Goal: Task Accomplishment & Management: Use online tool/utility

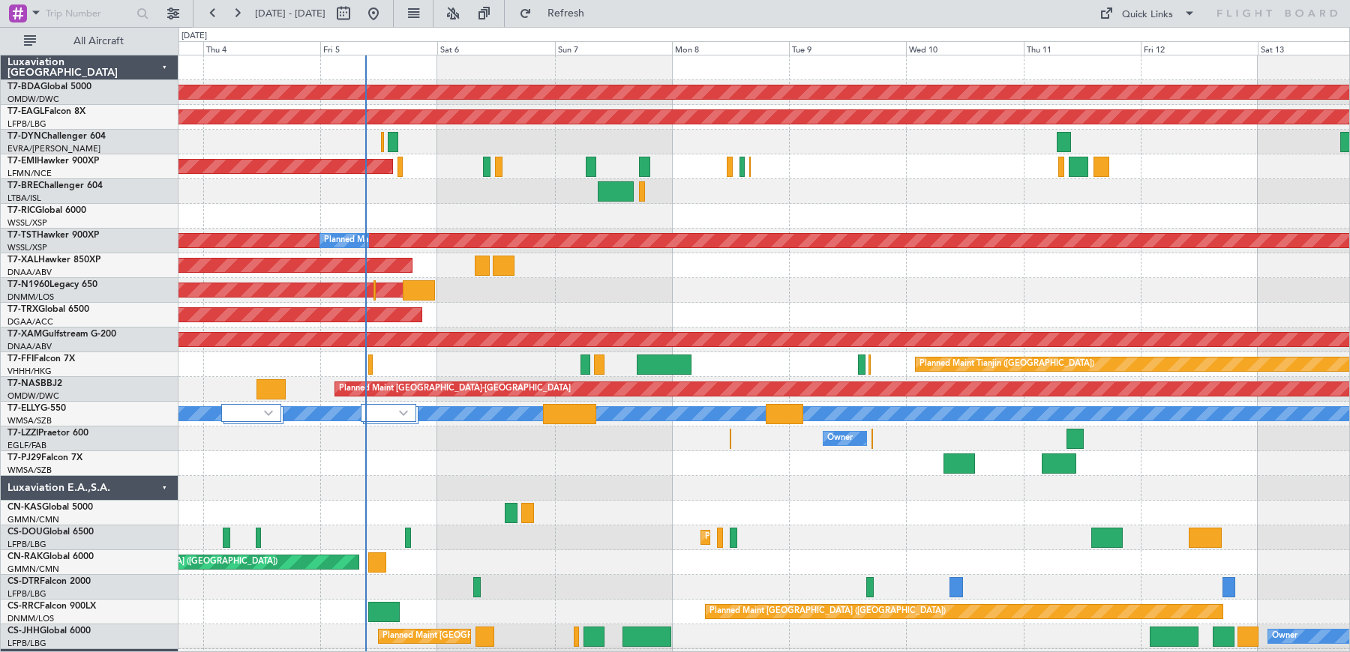
click at [524, 319] on div "Planned Maint [GEOGRAPHIC_DATA] ([GEOGRAPHIC_DATA])" at bounding box center [763, 315] width 1171 height 25
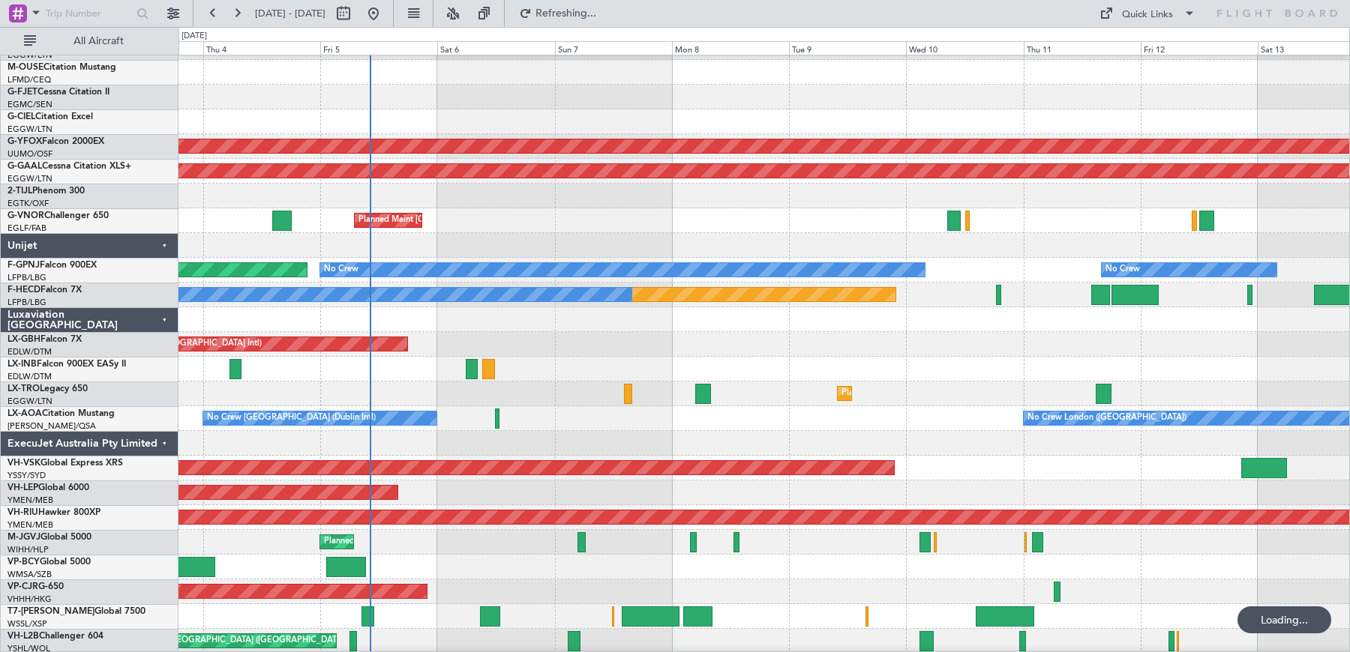
scroll to position [3212, 0]
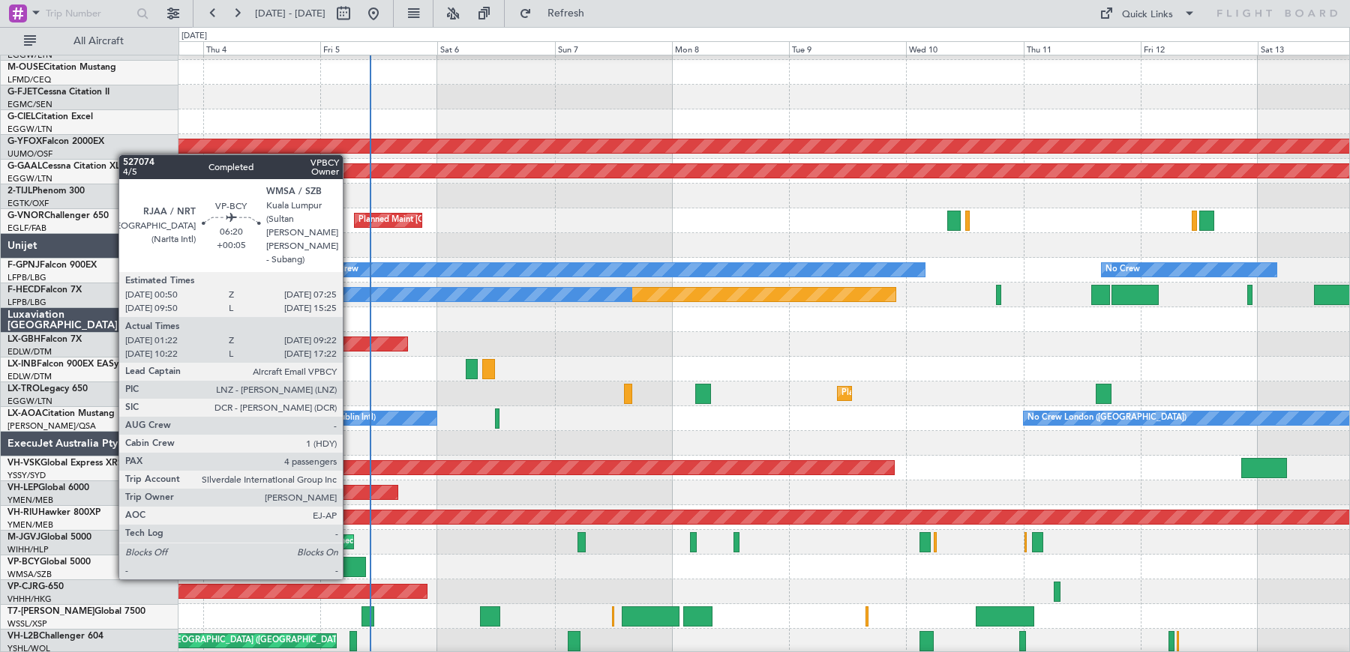
click at [350, 565] on div at bounding box center [346, 567] width 40 height 20
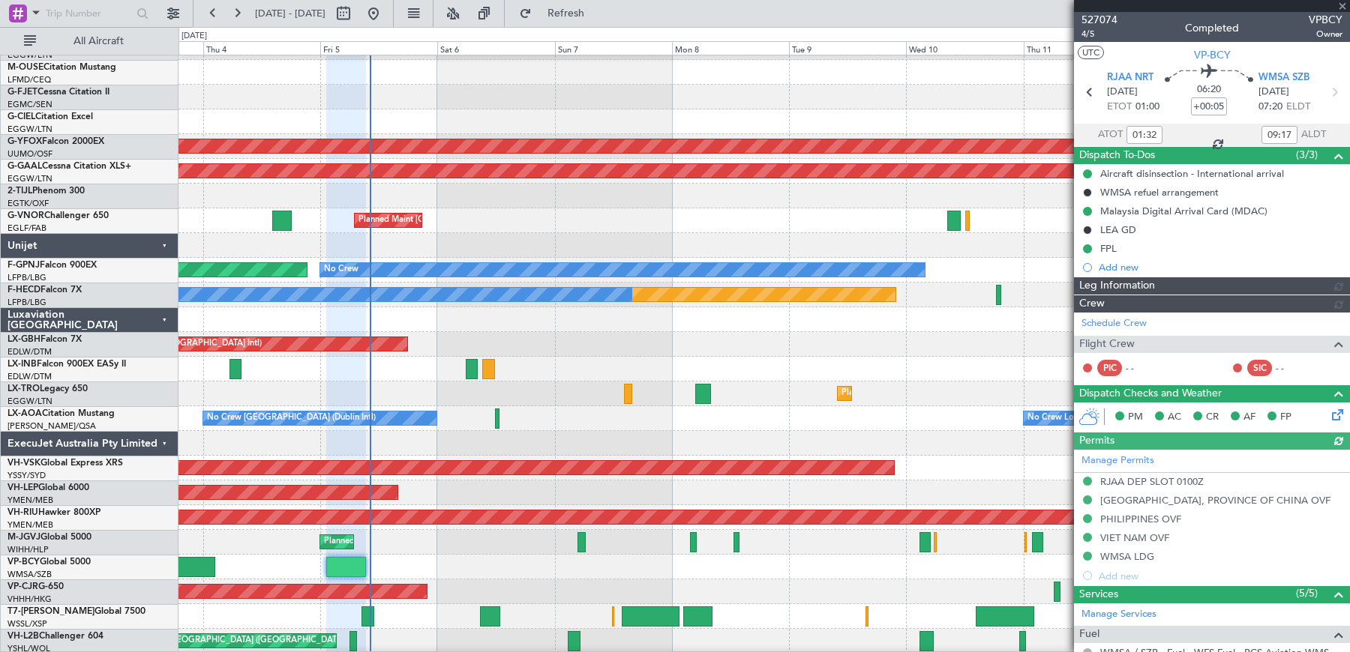
type input "[PERSON_NAME] (BTA)"
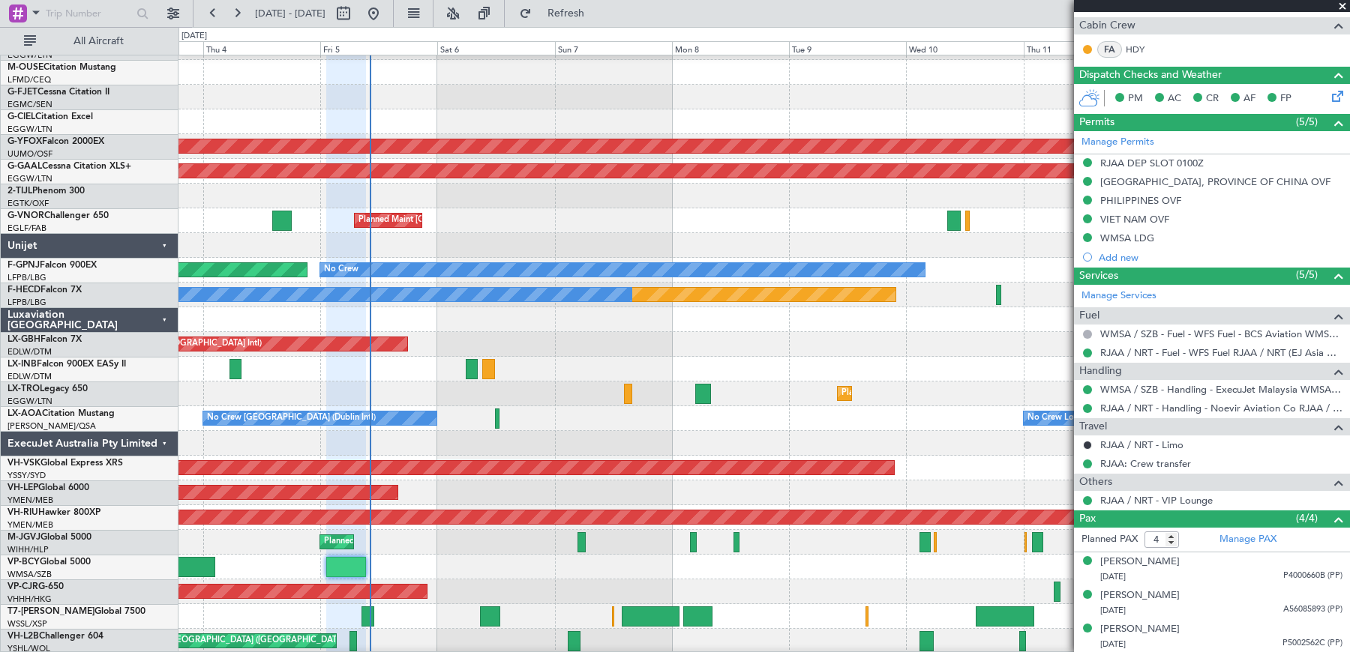
scroll to position [398, 0]
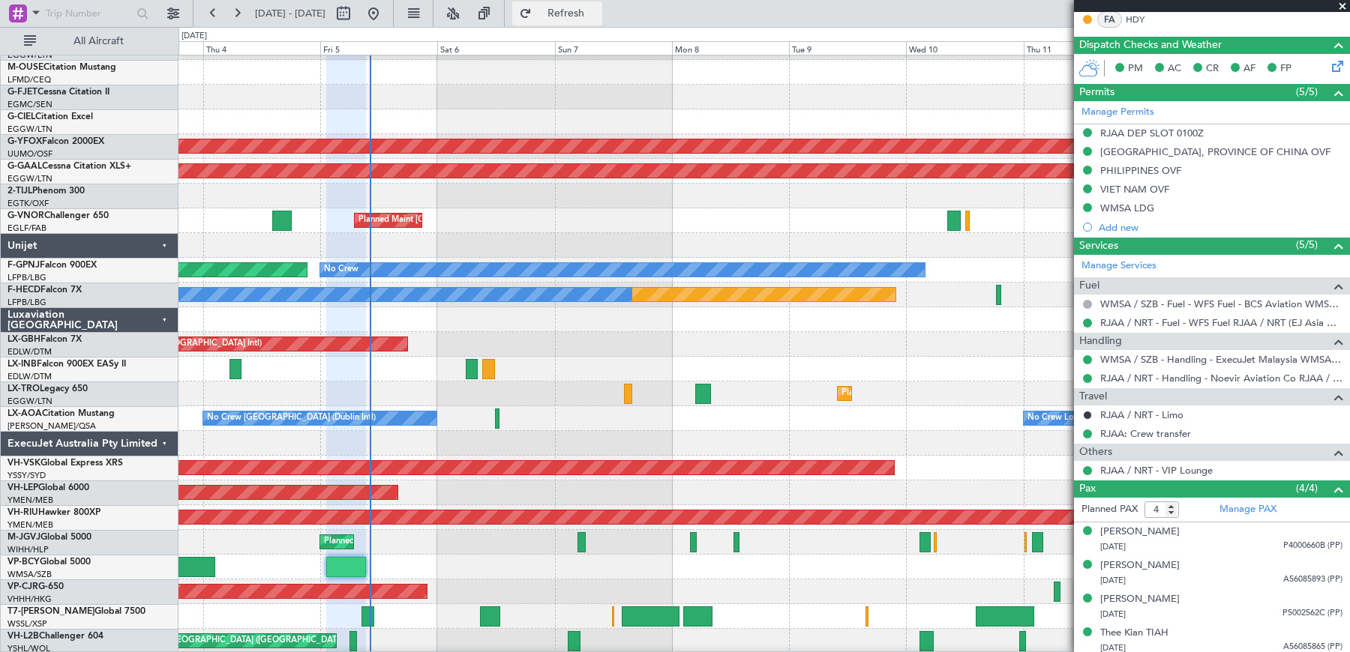
type input "[PERSON_NAME] (BTA)"
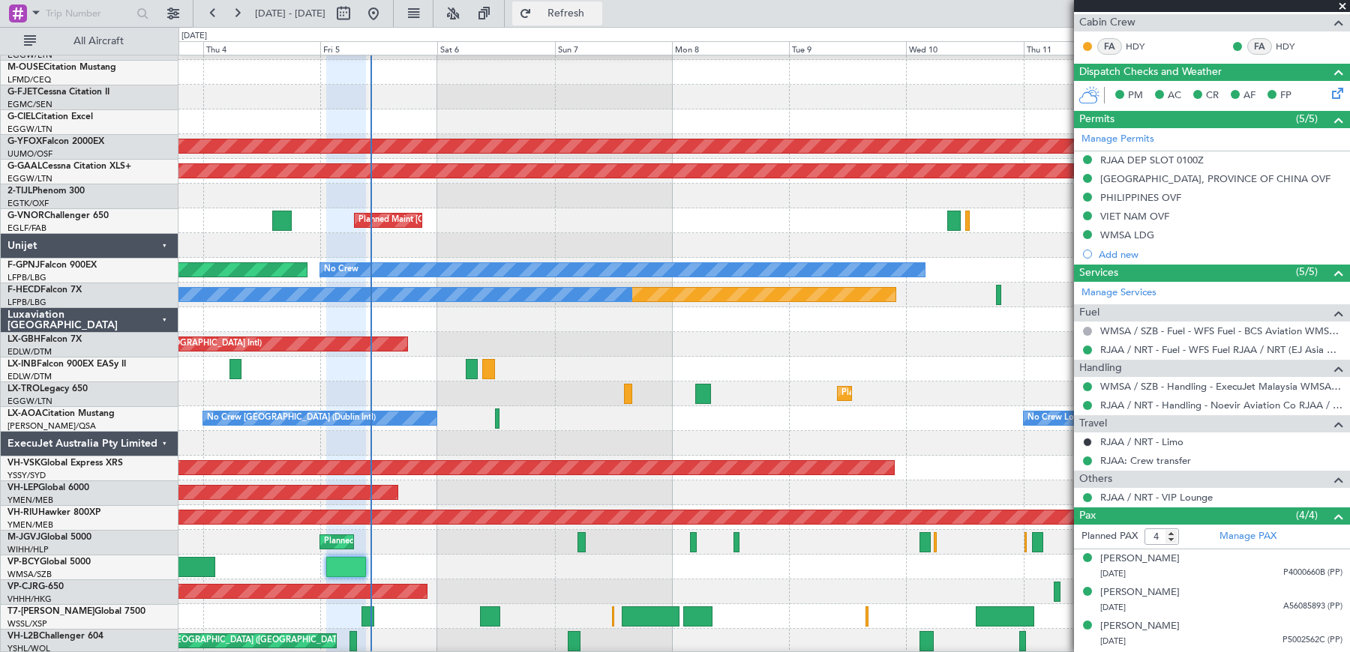
type input "[PERSON_NAME] (BTA)"
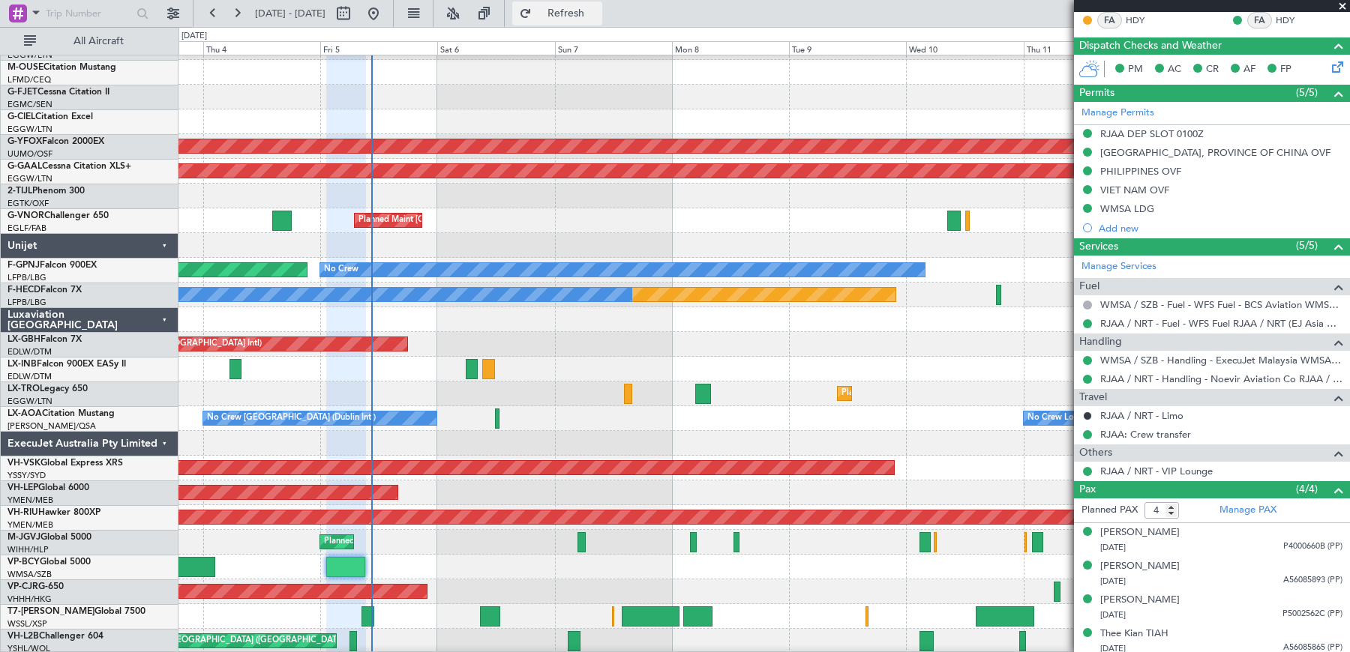
type input "[PERSON_NAME] (BTA)"
